Goal: Task Accomplishment & Management: Use online tool/utility

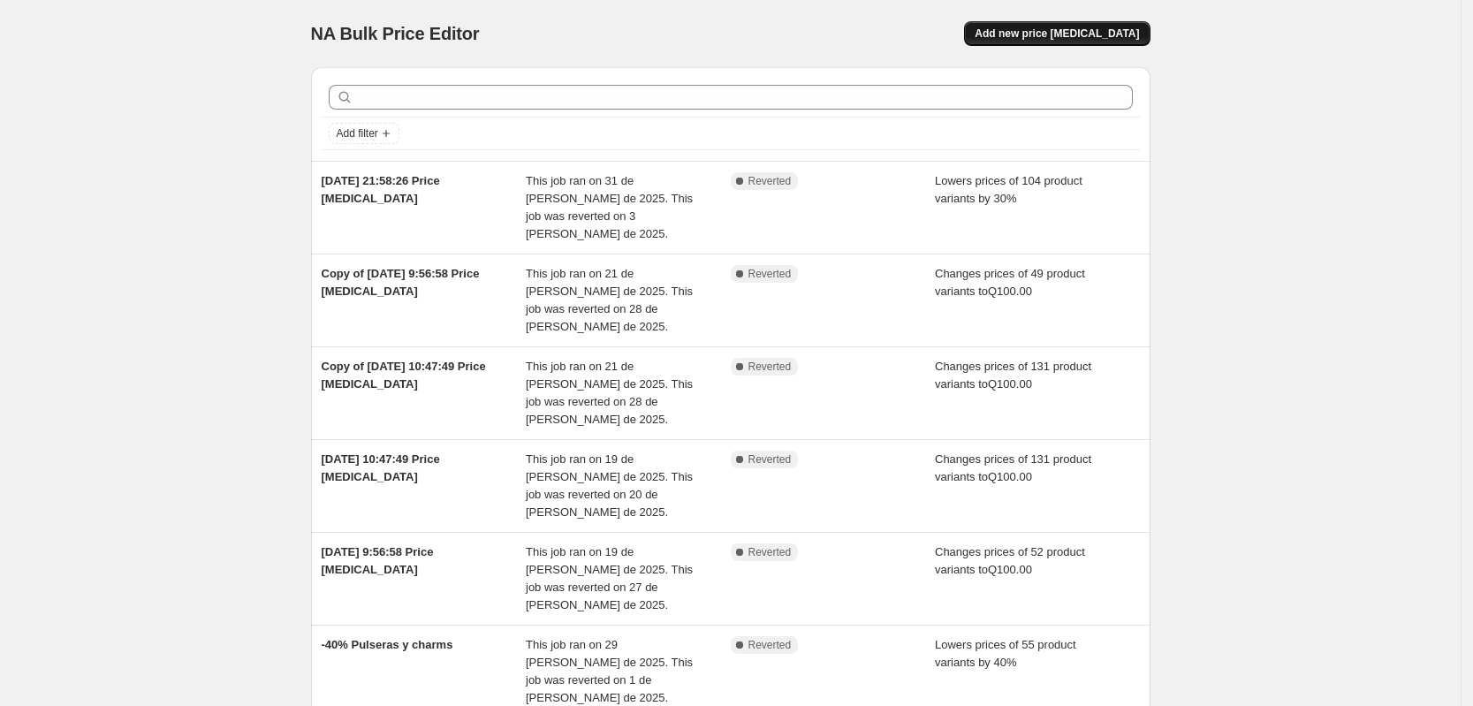
click at [1070, 34] on span "Add new price [MEDICAL_DATA]" at bounding box center [1056, 34] width 164 height 14
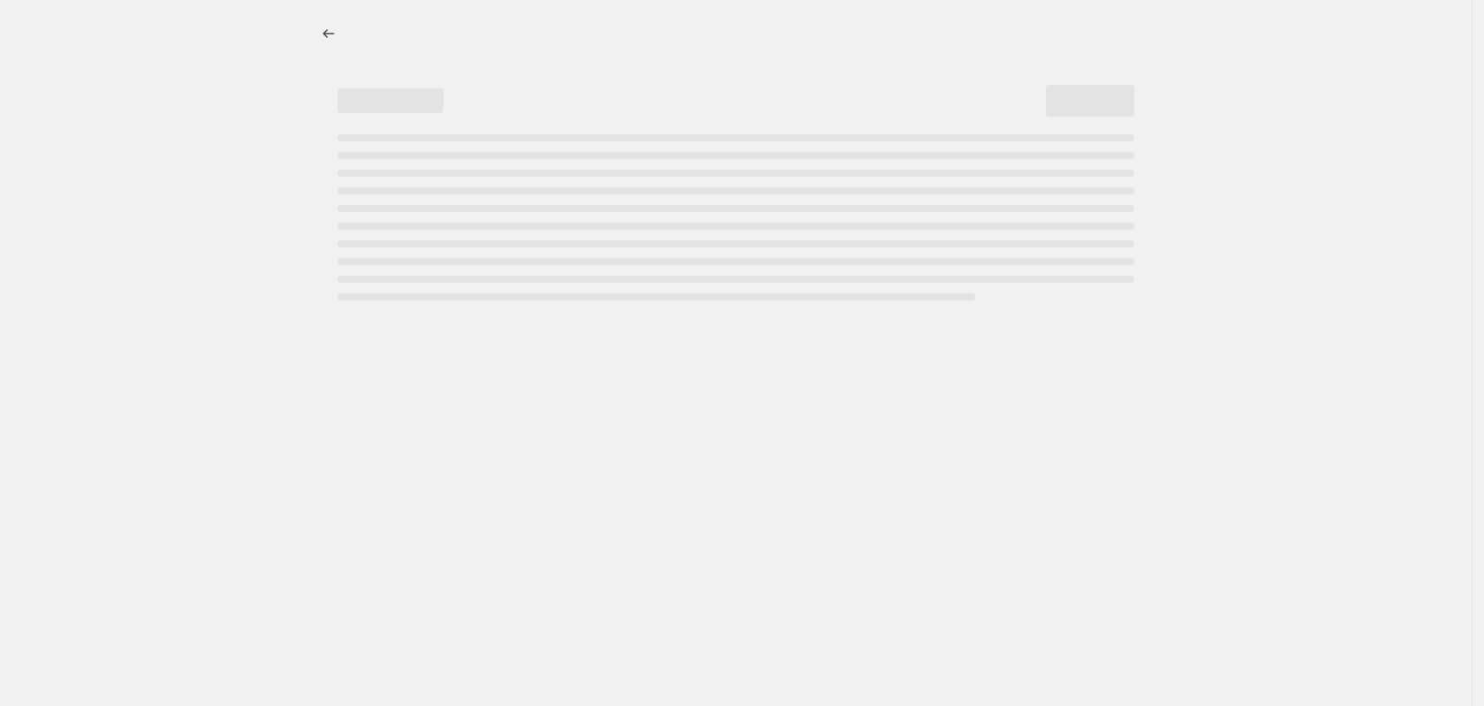
select select "percentage"
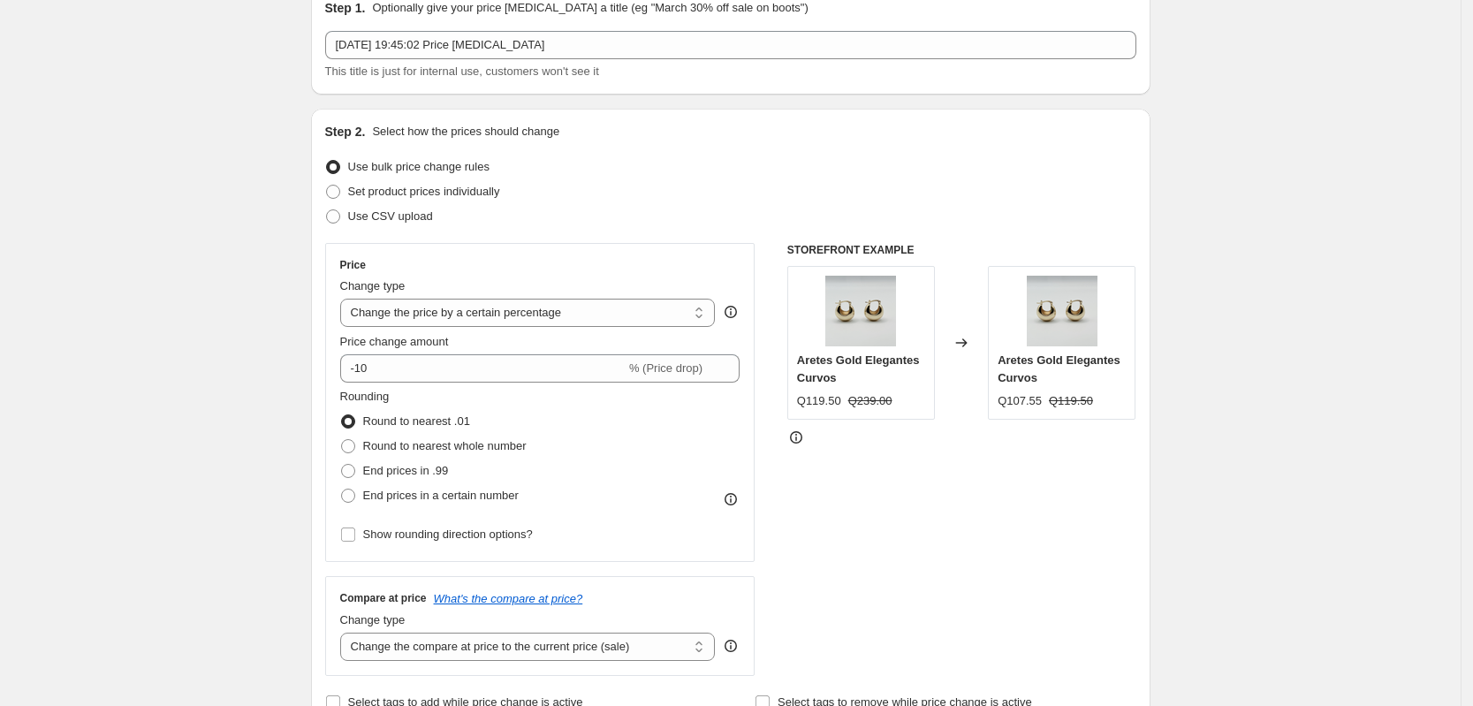
scroll to position [110, 0]
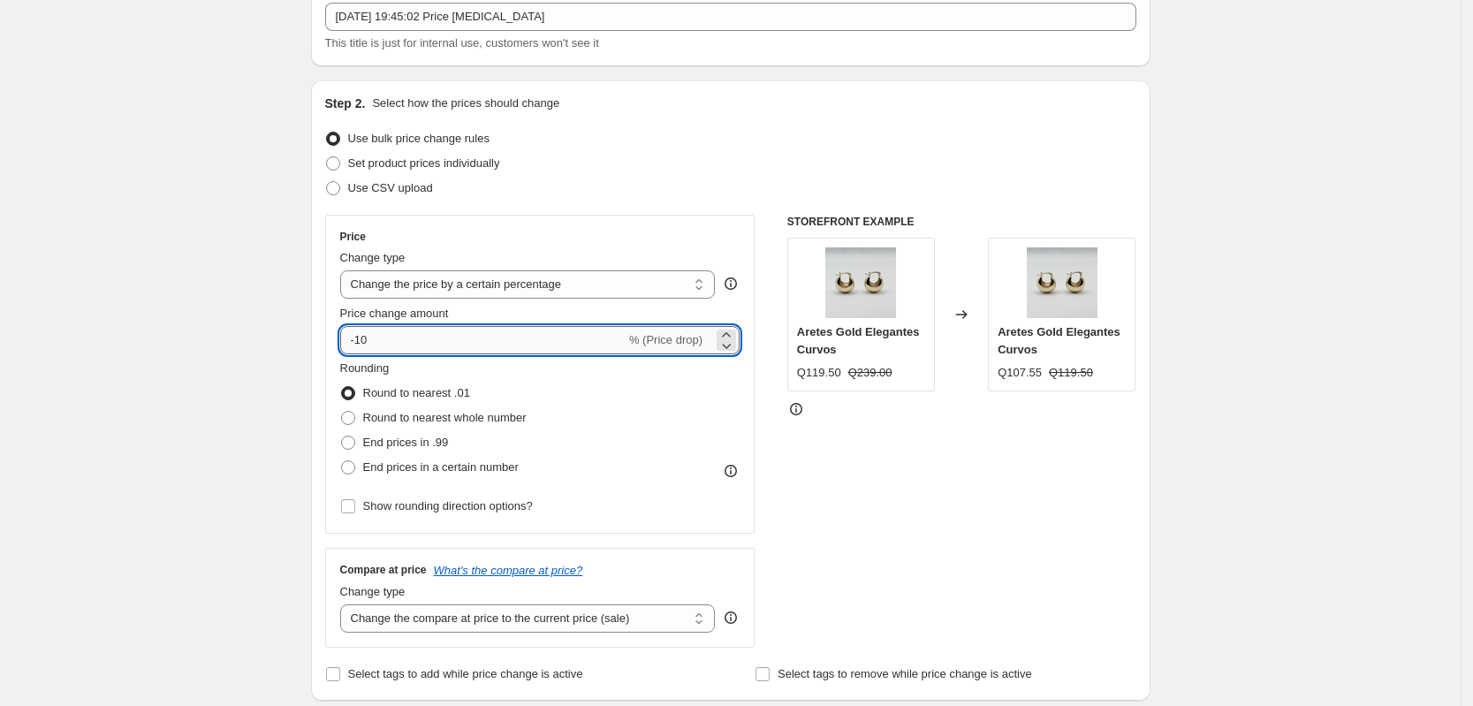
drag, startPoint x: 363, startPoint y: 337, endPoint x: 352, endPoint y: 343, distance: 12.3
click at [352, 343] on input "-10" at bounding box center [482, 340] width 285 height 28
click at [362, 341] on input "-10" at bounding box center [482, 340] width 285 height 28
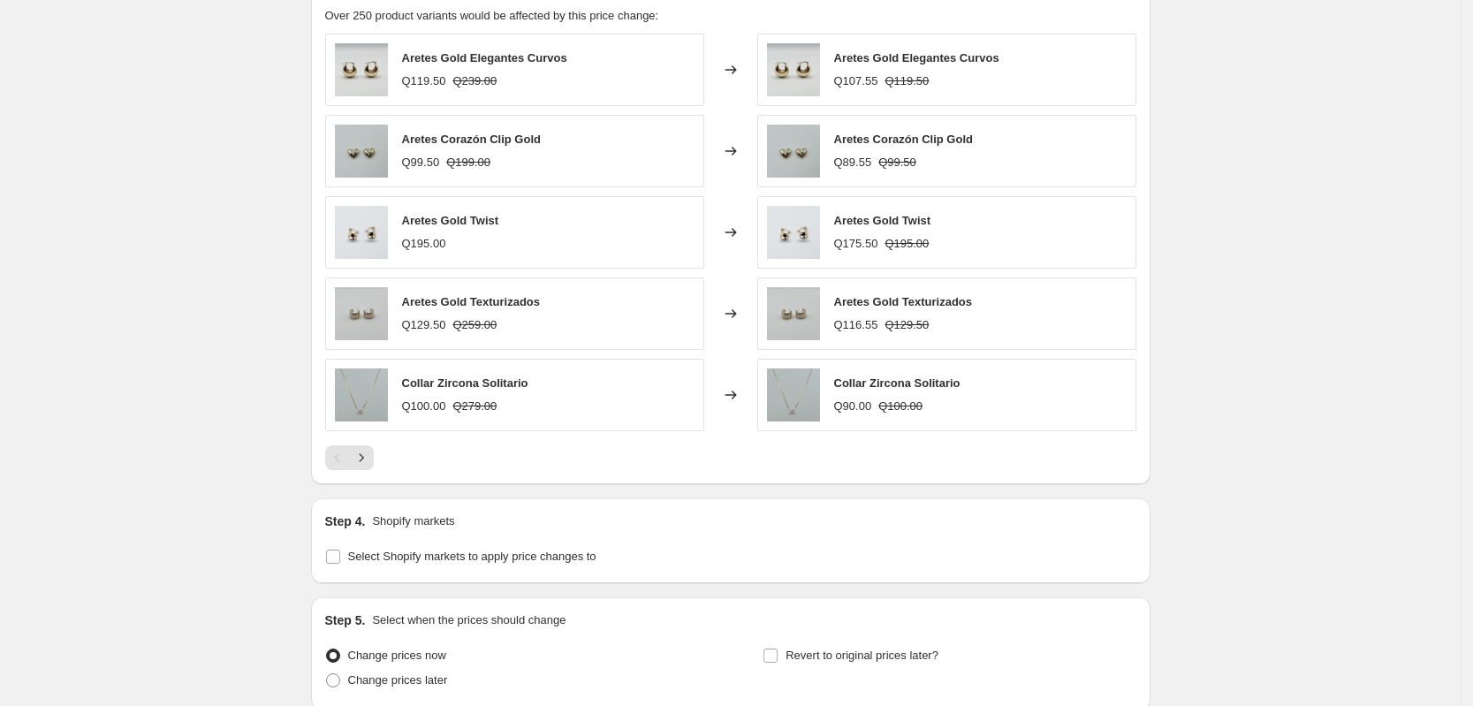
scroll to position [1104, 0]
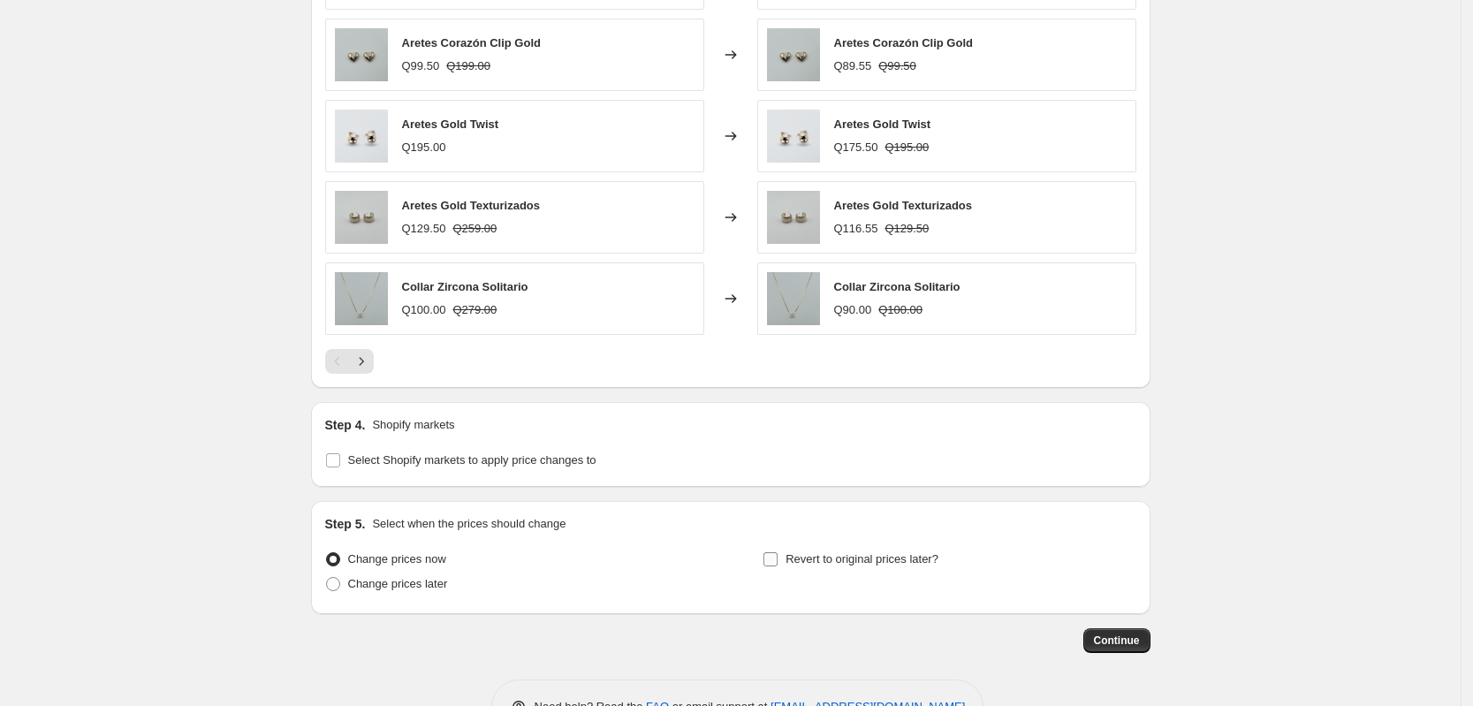
type input "-30"
click at [775, 562] on input "Revert to original prices later?" at bounding box center [770, 559] width 14 height 14
checkbox input "true"
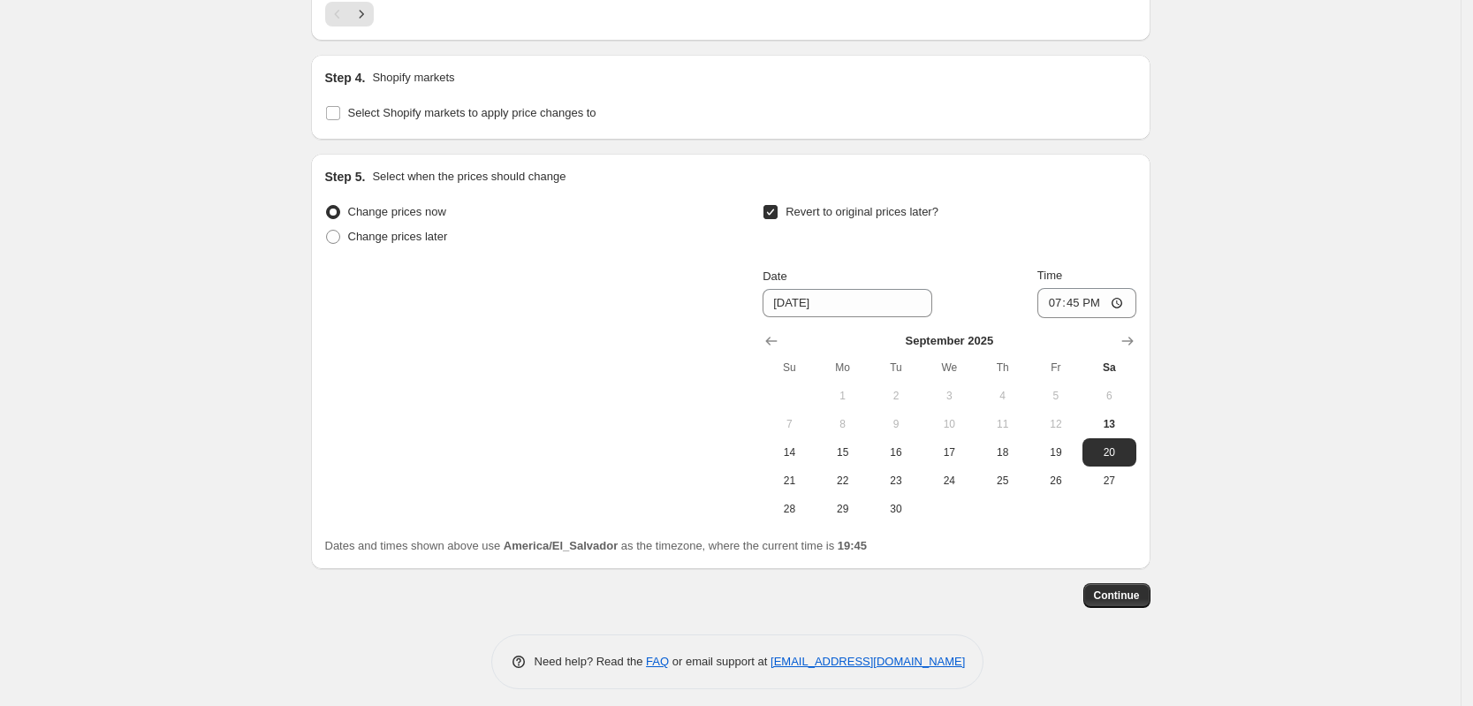
scroll to position [1462, 0]
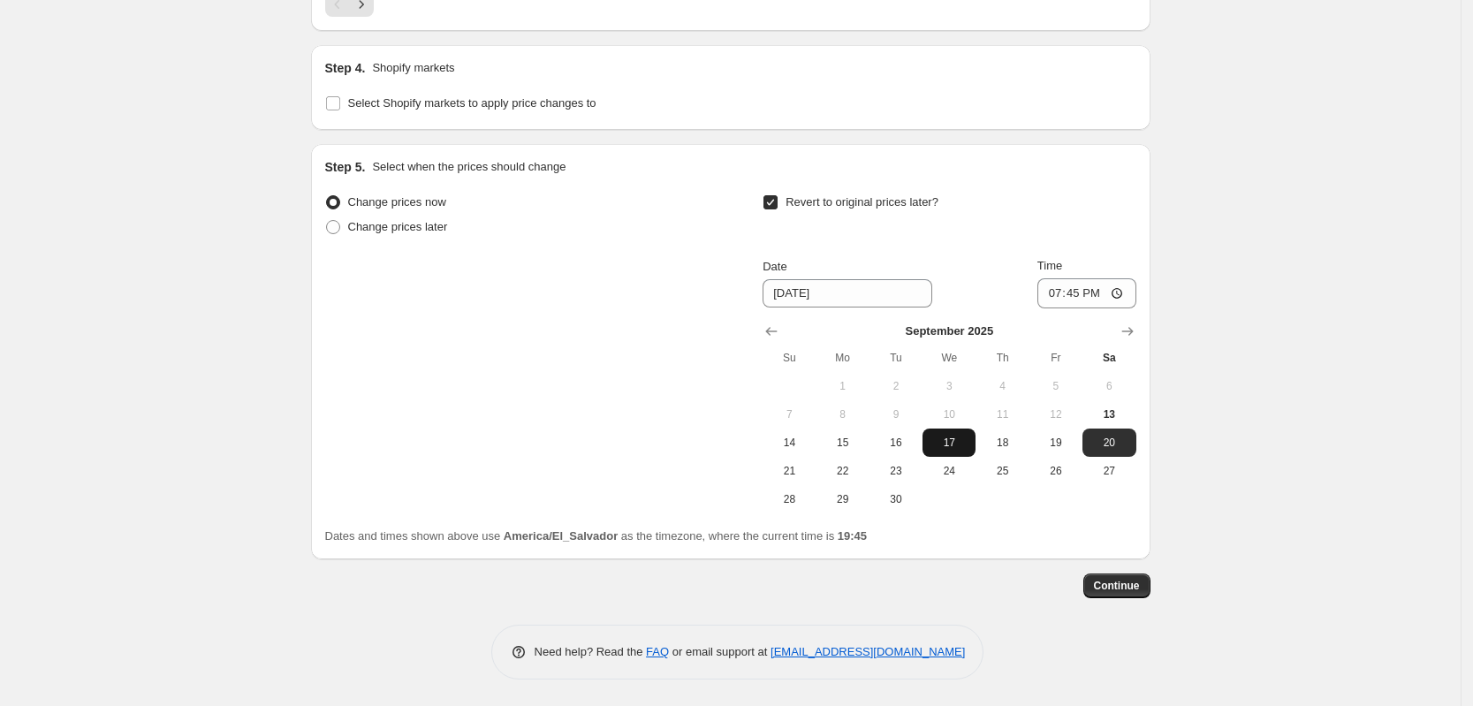
click at [968, 436] on span "17" at bounding box center [948, 442] width 39 height 14
type input "[DATE]"
click at [949, 443] on span "17" at bounding box center [948, 442] width 39 height 14
click at [1093, 292] on input "19:45" at bounding box center [1086, 293] width 99 height 30
click at [1089, 292] on input "19:45" at bounding box center [1086, 293] width 99 height 30
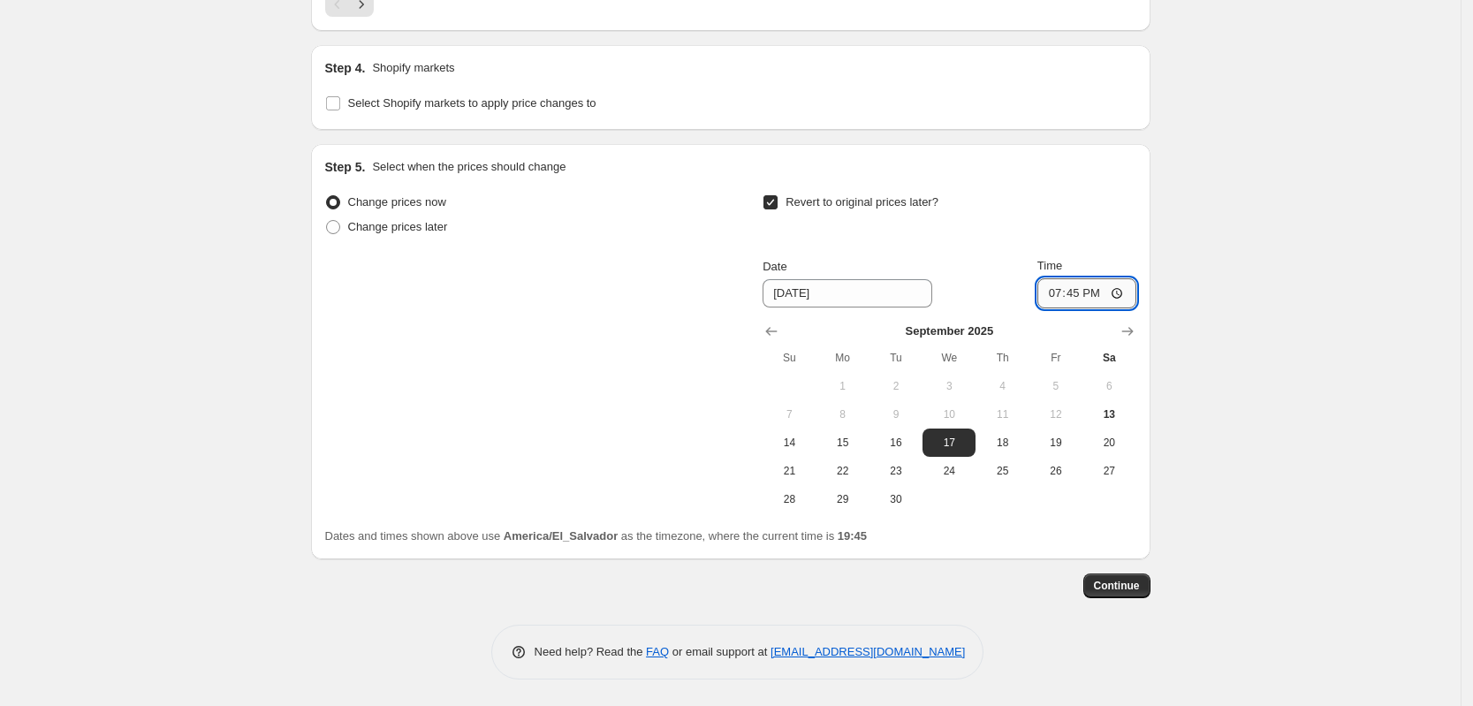
click at [1087, 290] on input "19:45" at bounding box center [1086, 293] width 99 height 30
type input "06:00"
click at [646, 403] on div "Change prices now Change prices later Revert to original prices later? Date [DA…" at bounding box center [730, 351] width 811 height 323
click at [1136, 585] on span "Continue" at bounding box center [1117, 586] width 46 height 14
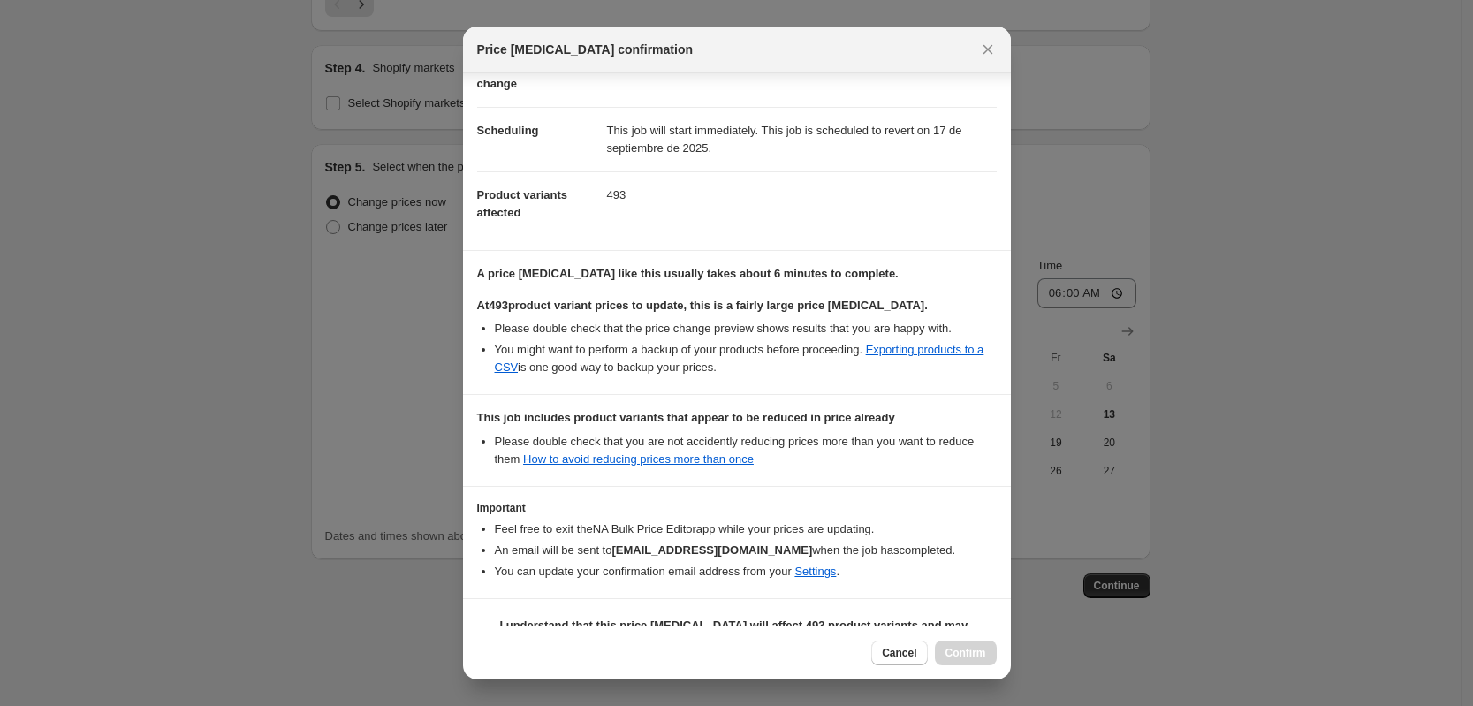
scroll to position [153, 0]
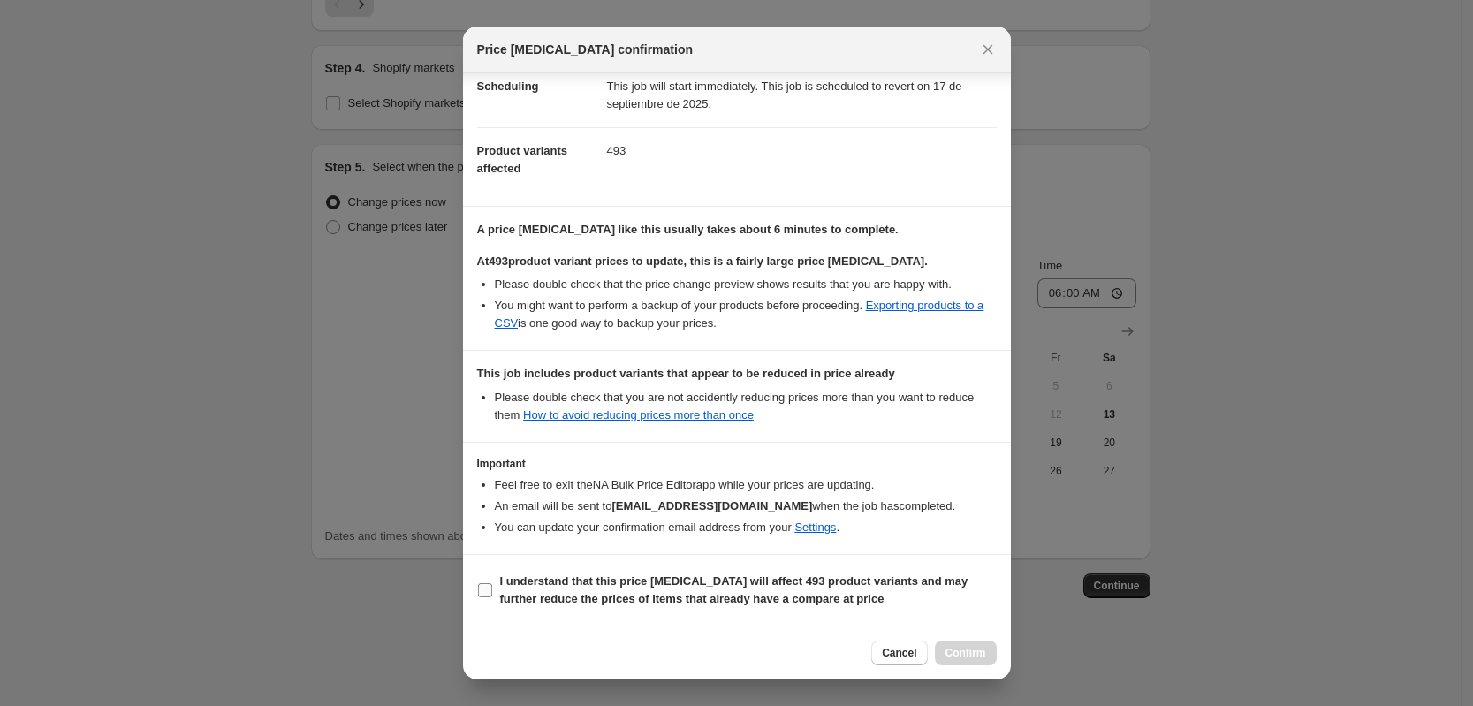
click at [486, 586] on input "I understand that this price [MEDICAL_DATA] will affect 493 product variants an…" at bounding box center [485, 590] width 14 height 14
checkbox input "true"
click at [985, 656] on span "Confirm" at bounding box center [965, 653] width 41 height 14
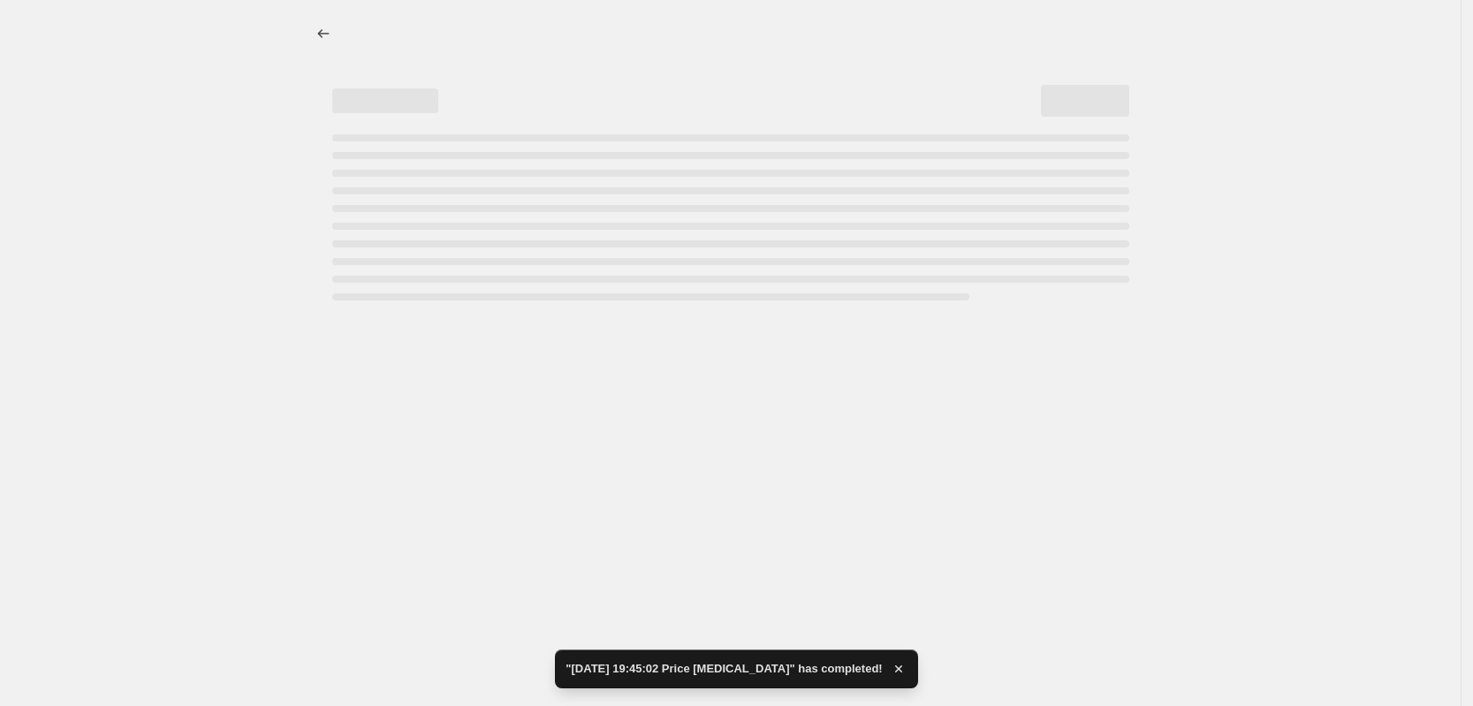
select select "percentage"
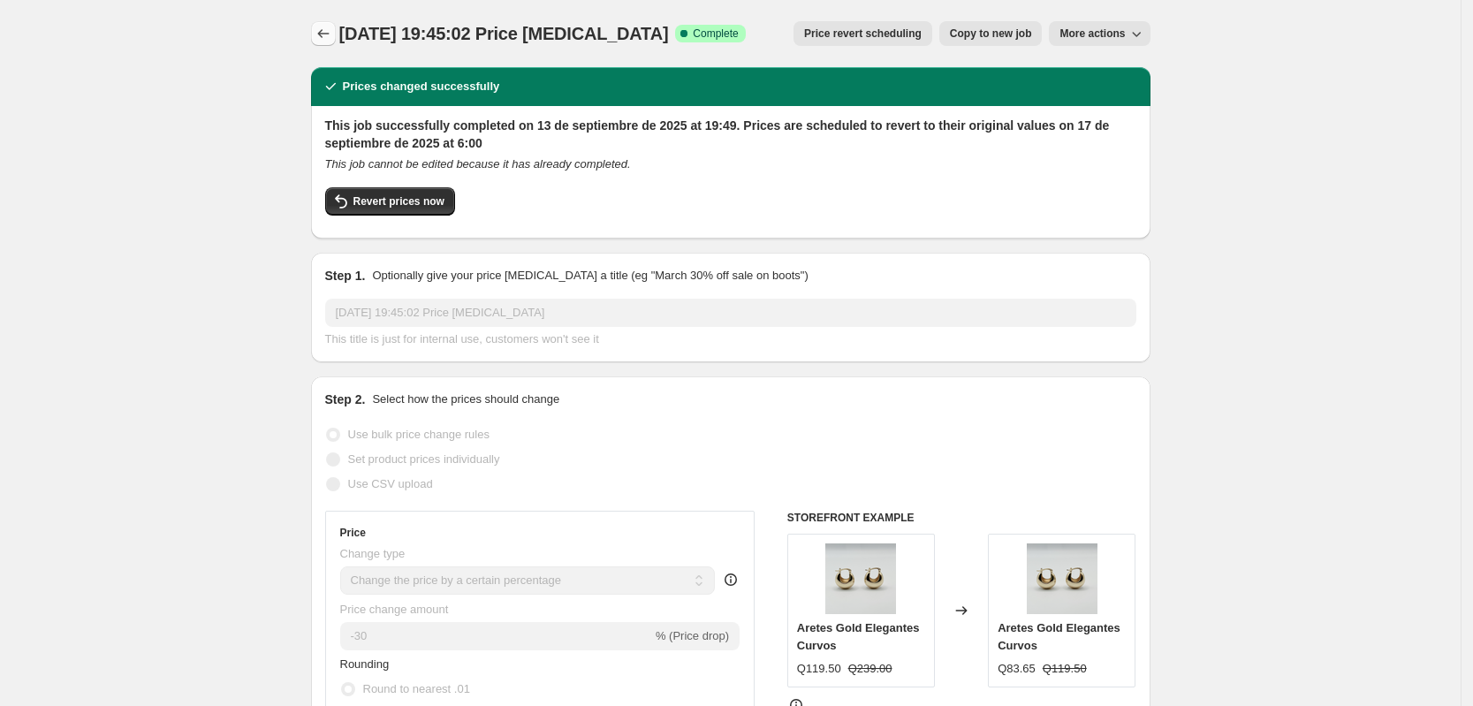
click at [326, 39] on icon "Price change jobs" at bounding box center [323, 34] width 18 height 18
